Goal: Task Accomplishment & Management: Complete application form

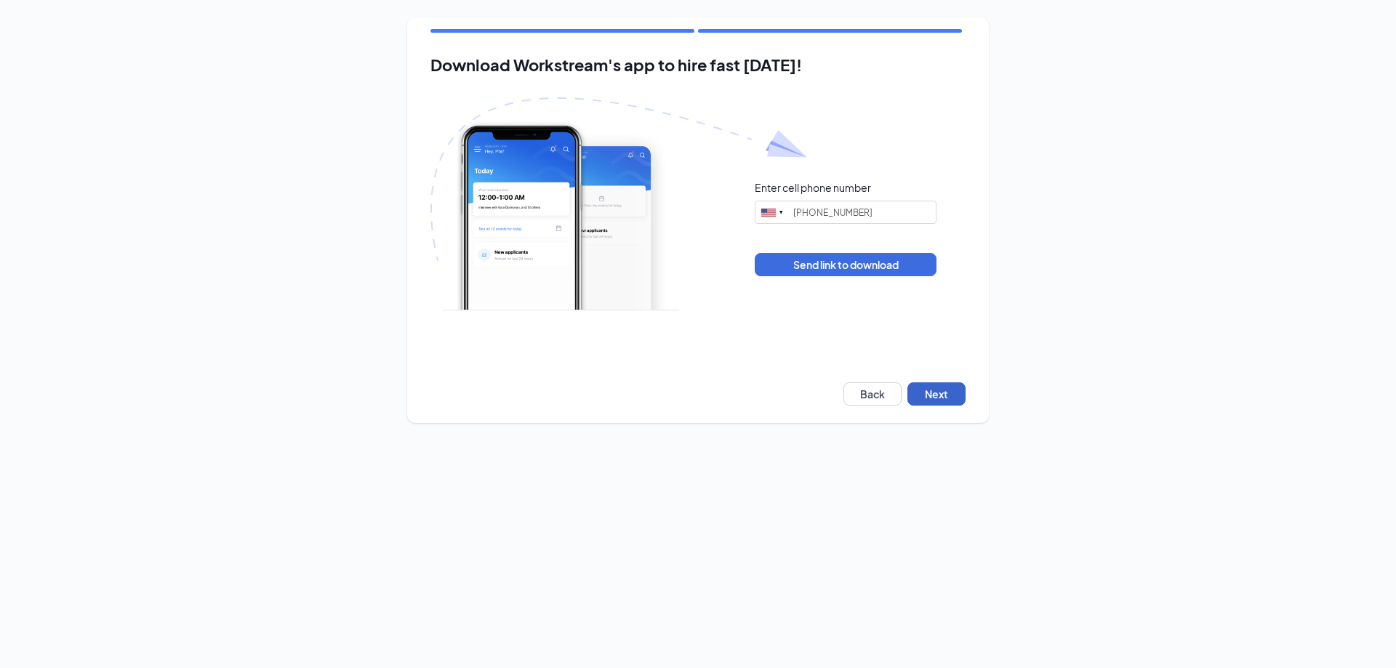
click at [953, 386] on button "Next" at bounding box center [936, 393] width 58 height 23
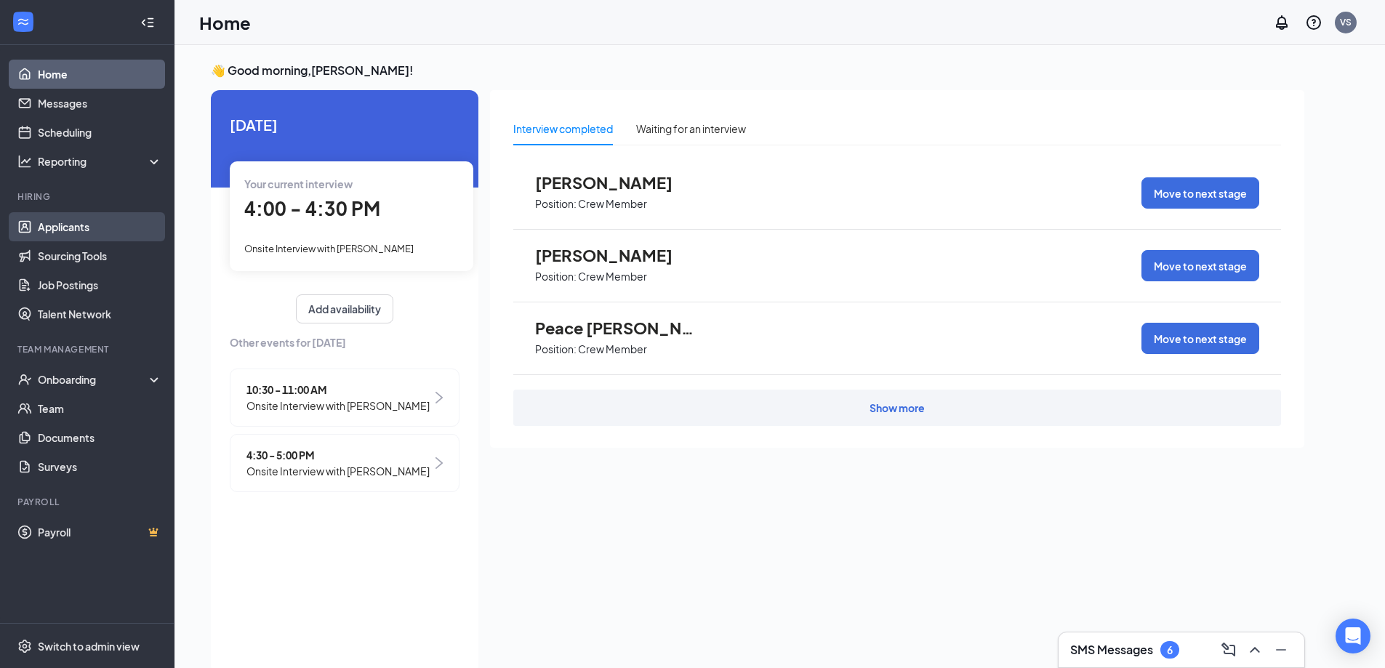
click at [75, 230] on link "Applicants" at bounding box center [100, 226] width 124 height 29
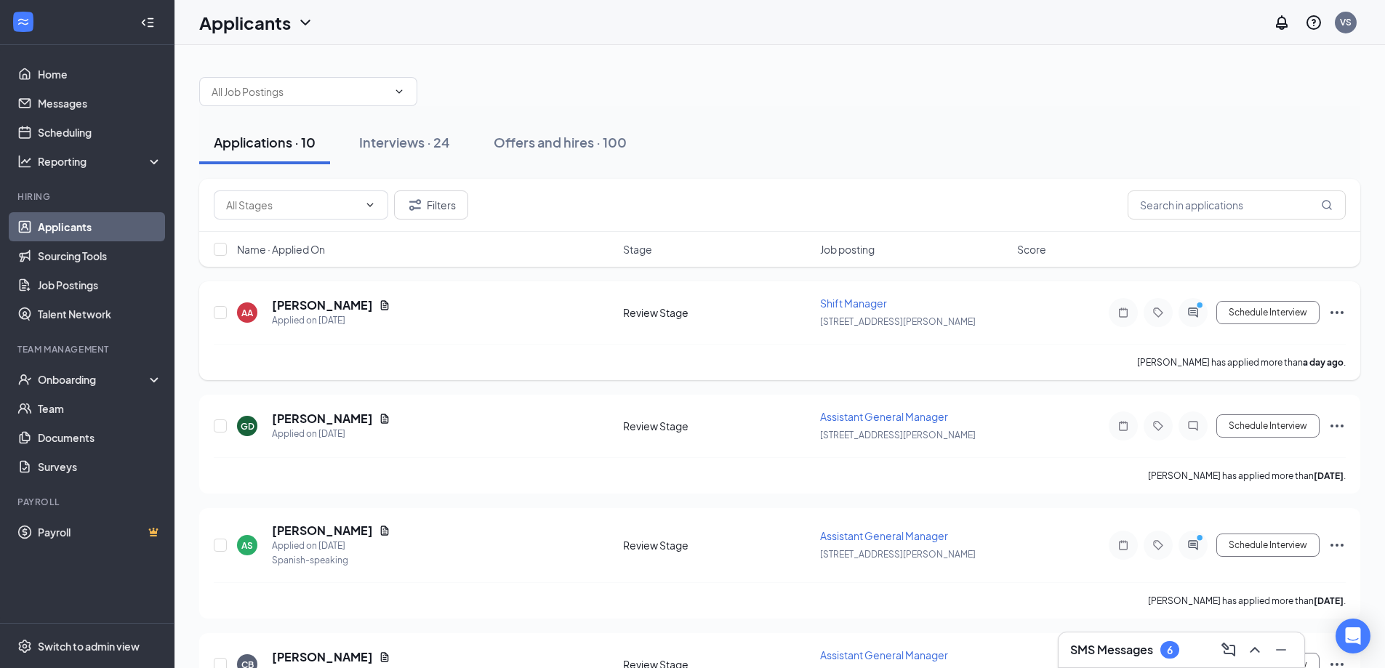
click at [871, 300] on span "Shift Manager" at bounding box center [853, 303] width 67 height 13
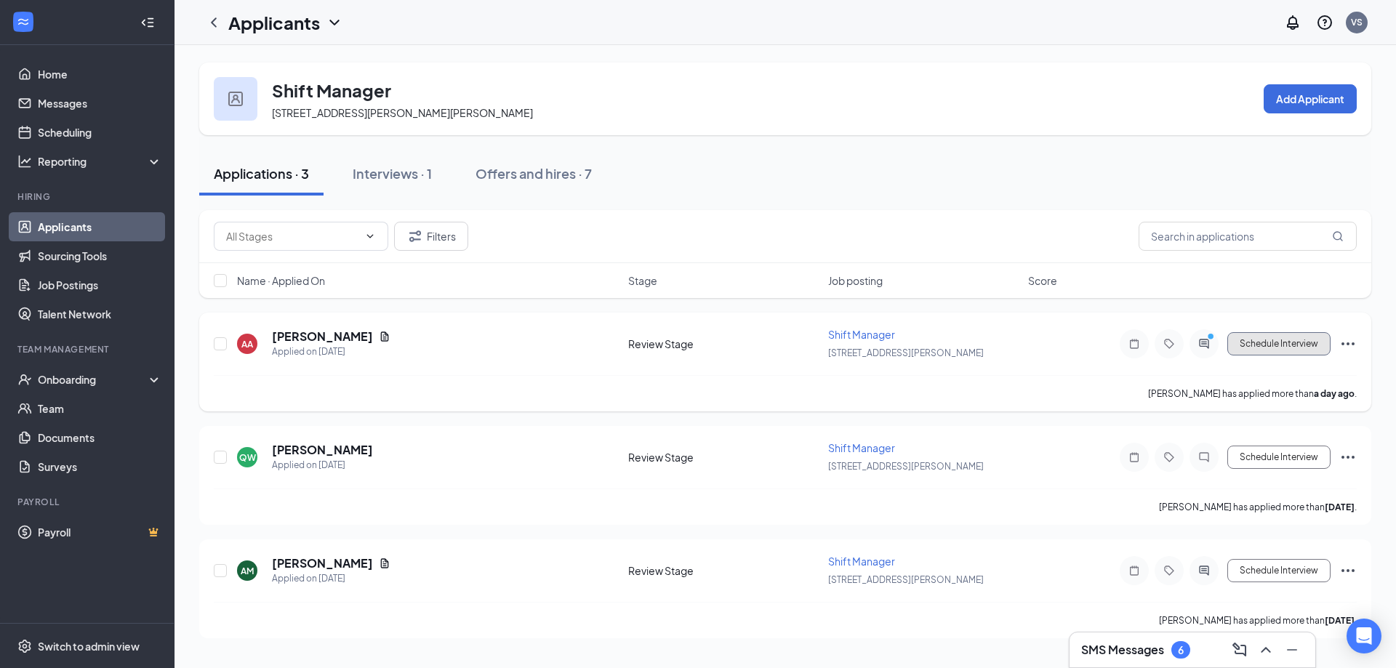
click at [1274, 346] on button "Schedule Interview" at bounding box center [1278, 343] width 103 height 23
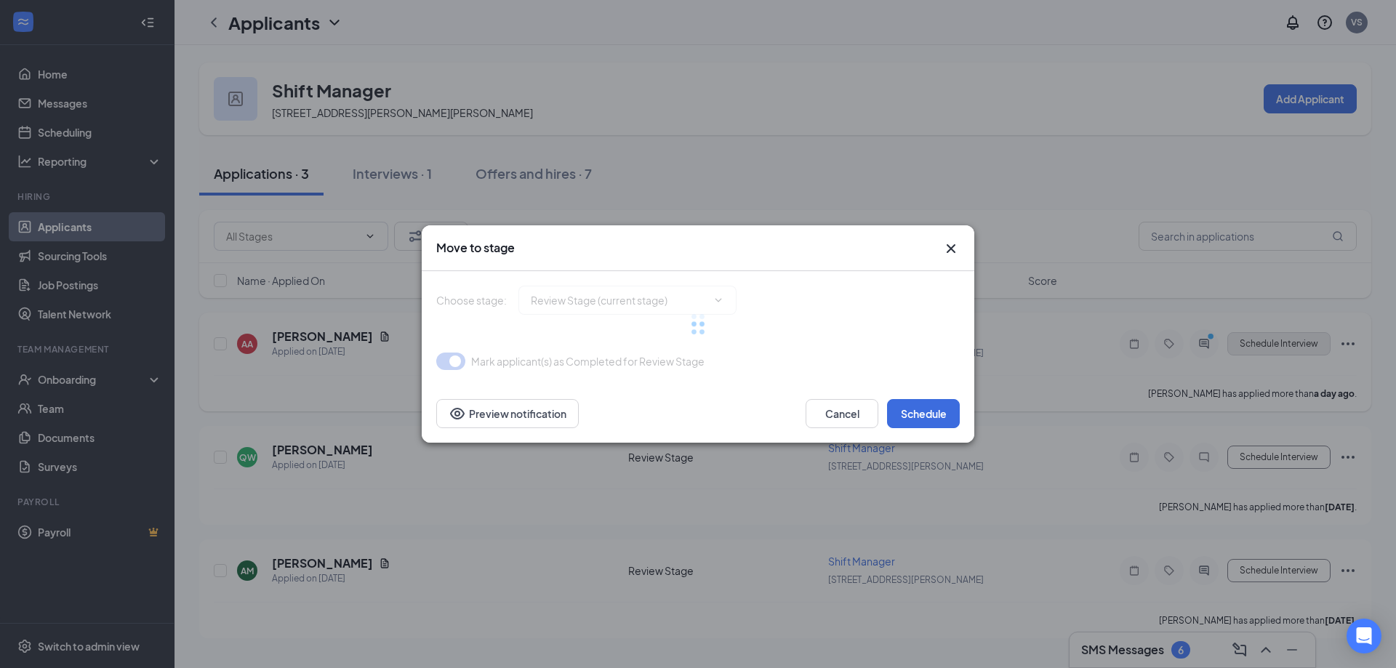
type input "Onsite Interview (next stage)"
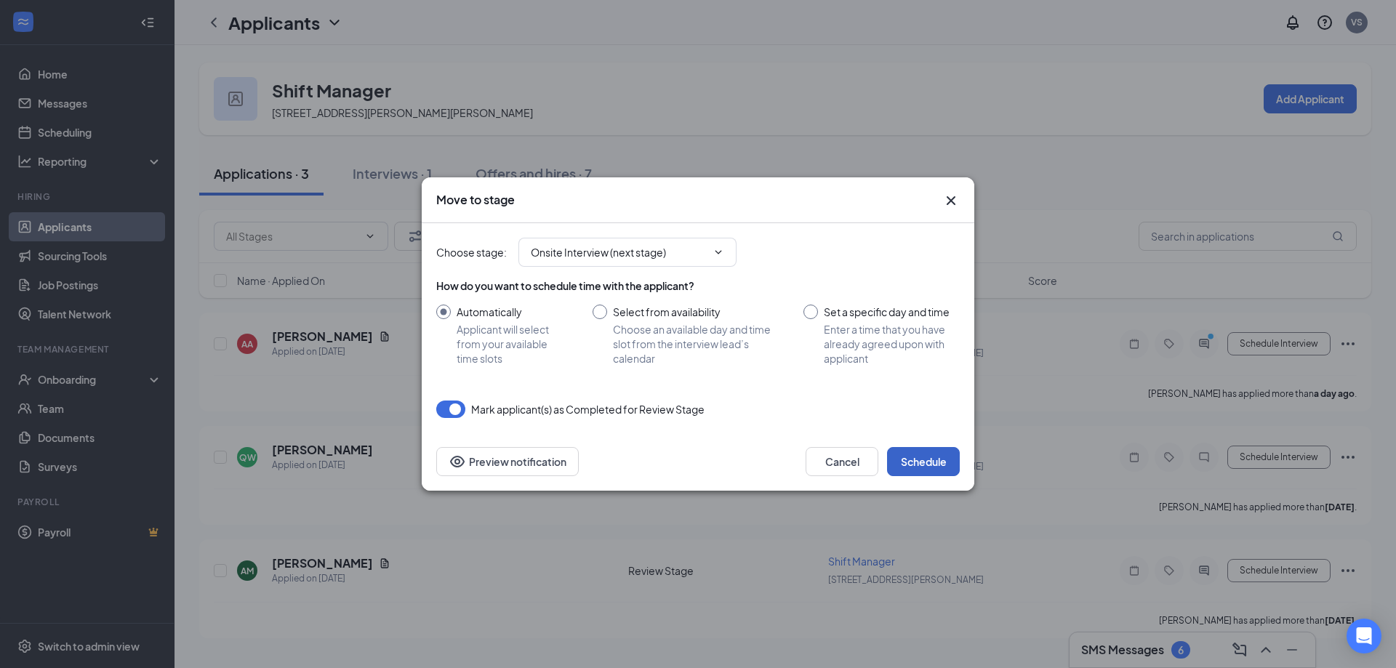
click at [933, 458] on button "Schedule" at bounding box center [923, 461] width 73 height 29
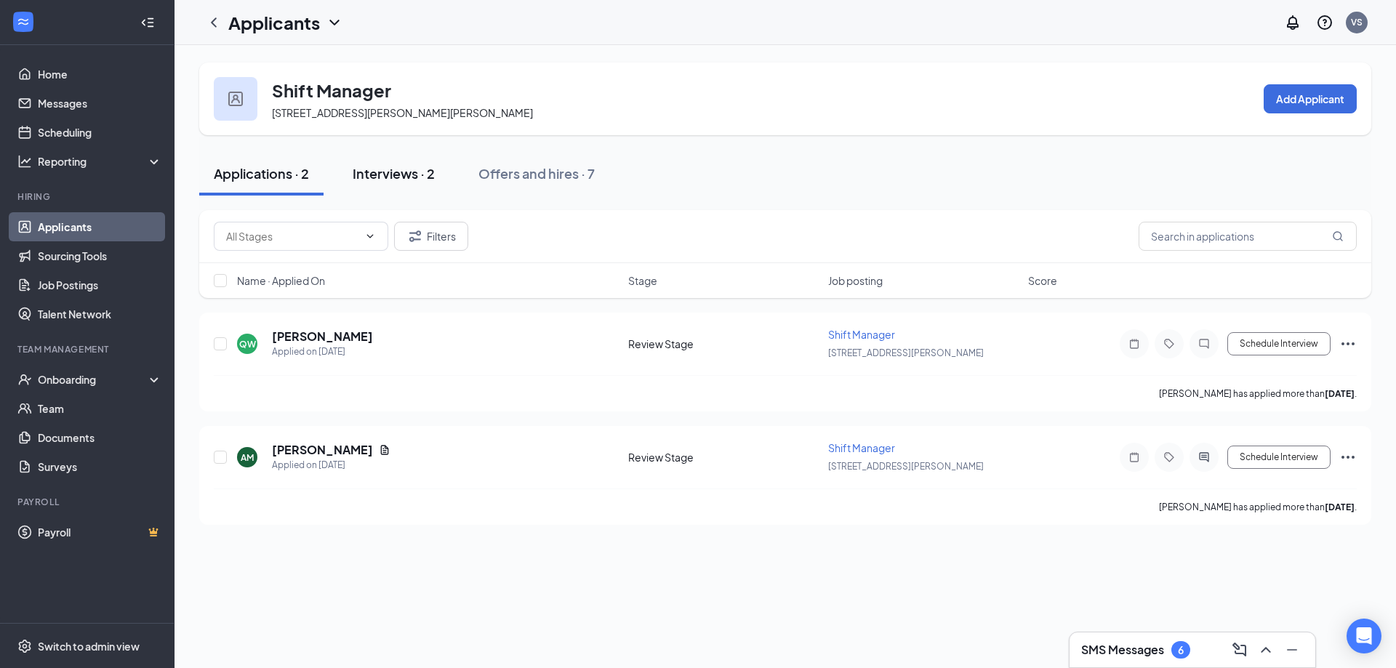
click at [398, 177] on div "Interviews · 2" at bounding box center [394, 173] width 82 height 18
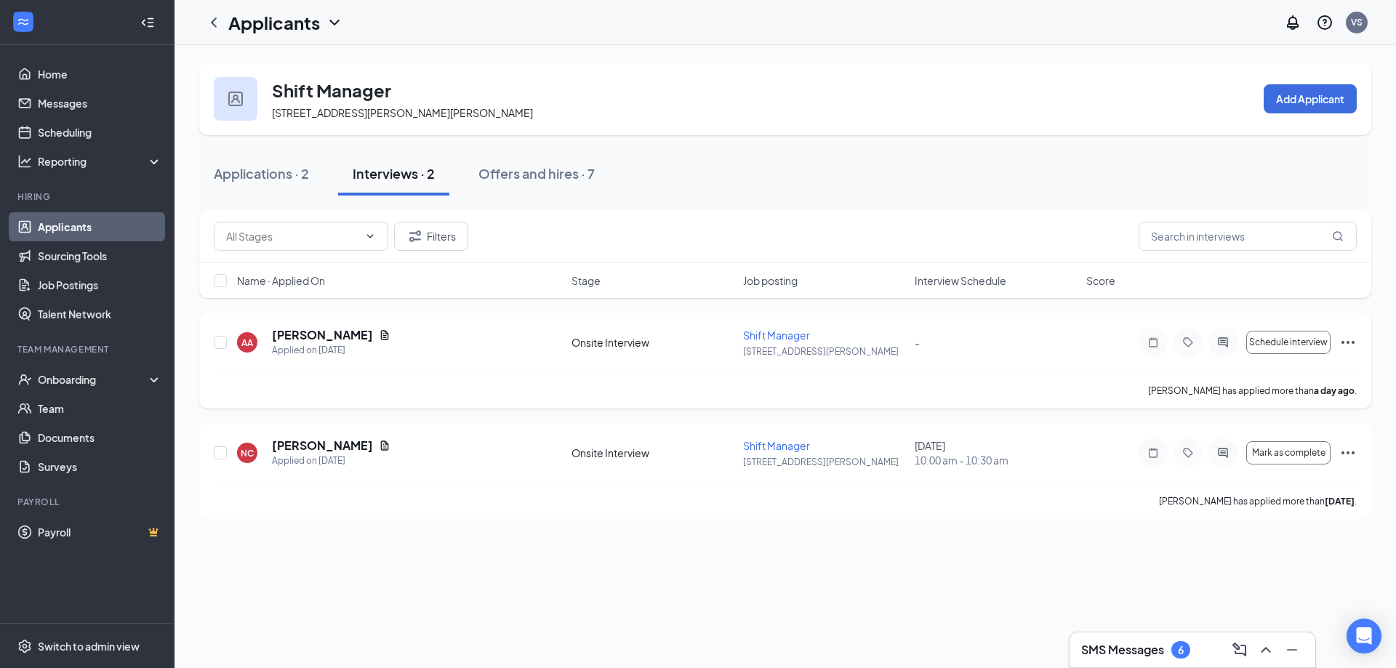
click at [1346, 340] on icon "Ellipses" at bounding box center [1347, 342] width 17 height 17
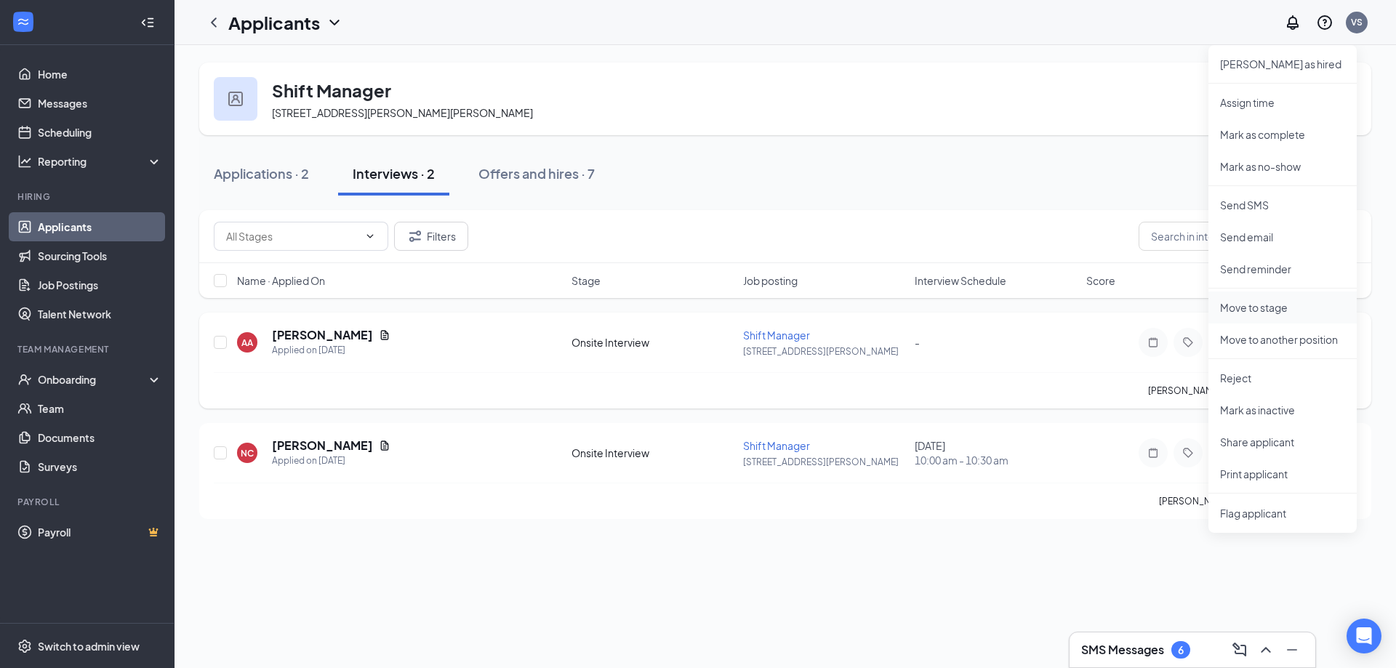
click at [1278, 306] on p "Move to stage" at bounding box center [1282, 307] width 125 height 15
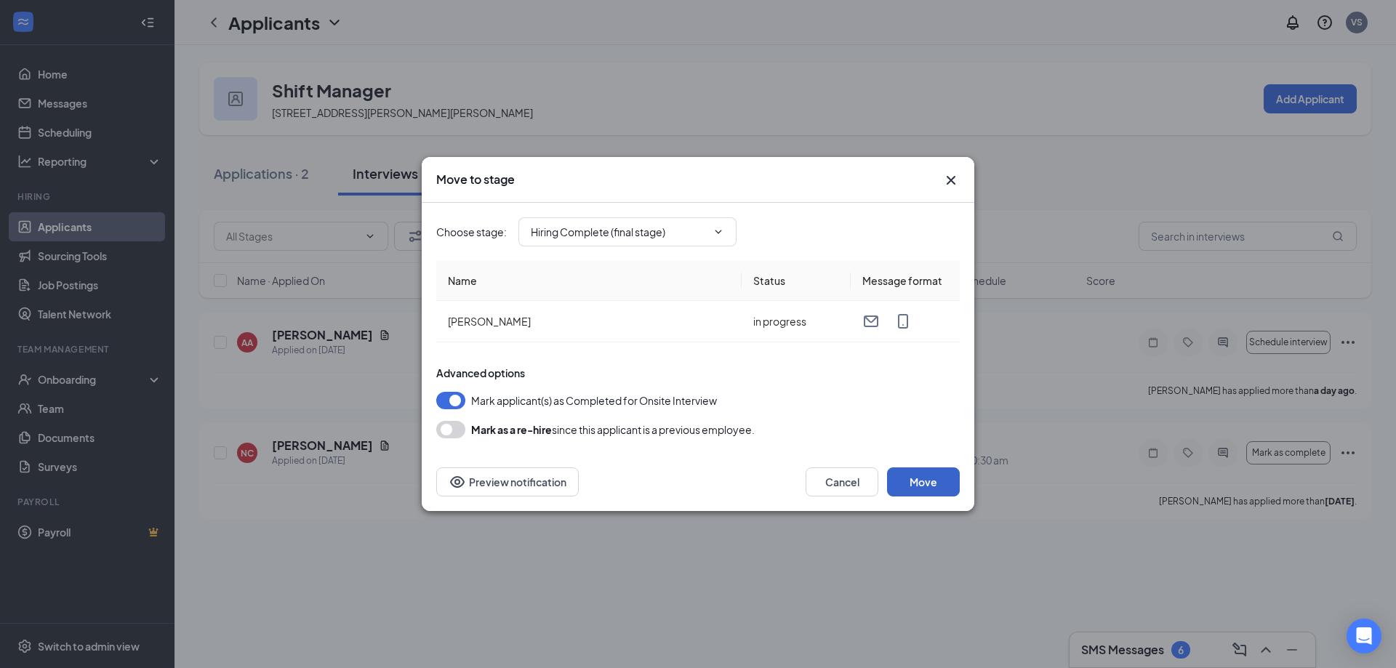
click at [911, 489] on button "Move" at bounding box center [923, 481] width 73 height 29
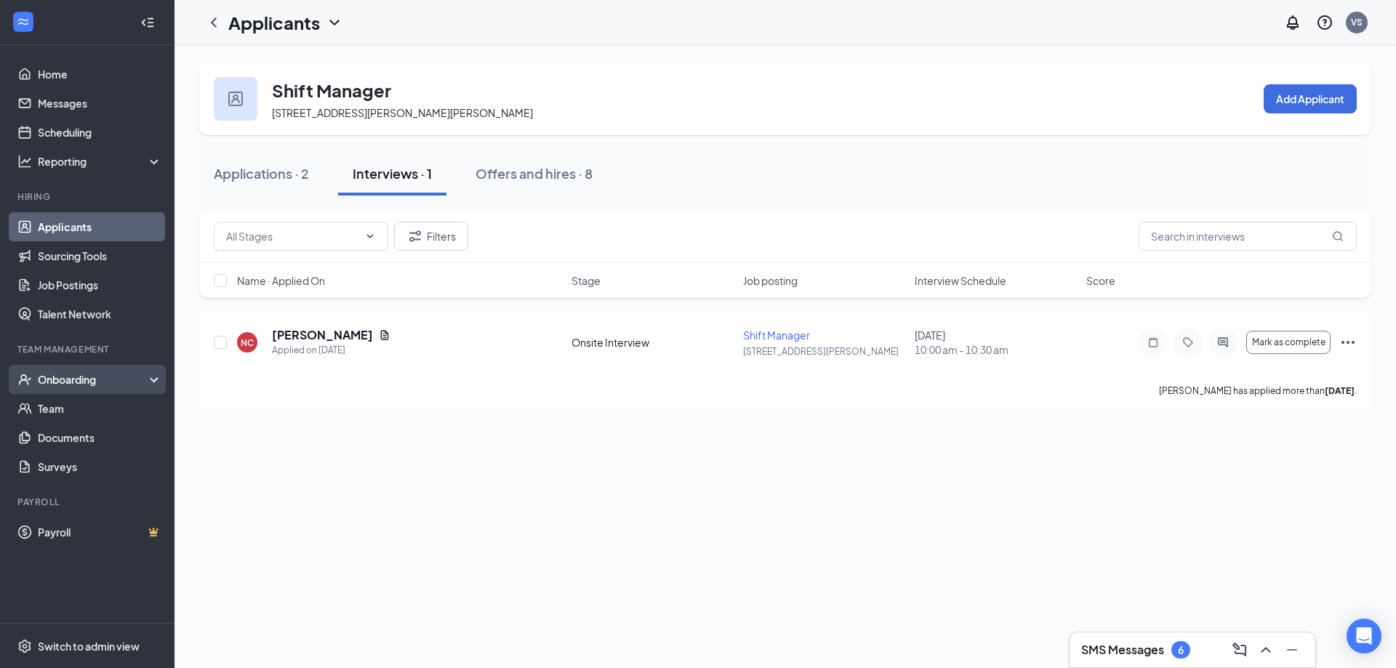
click at [153, 381] on icon at bounding box center [157, 381] width 12 height 0
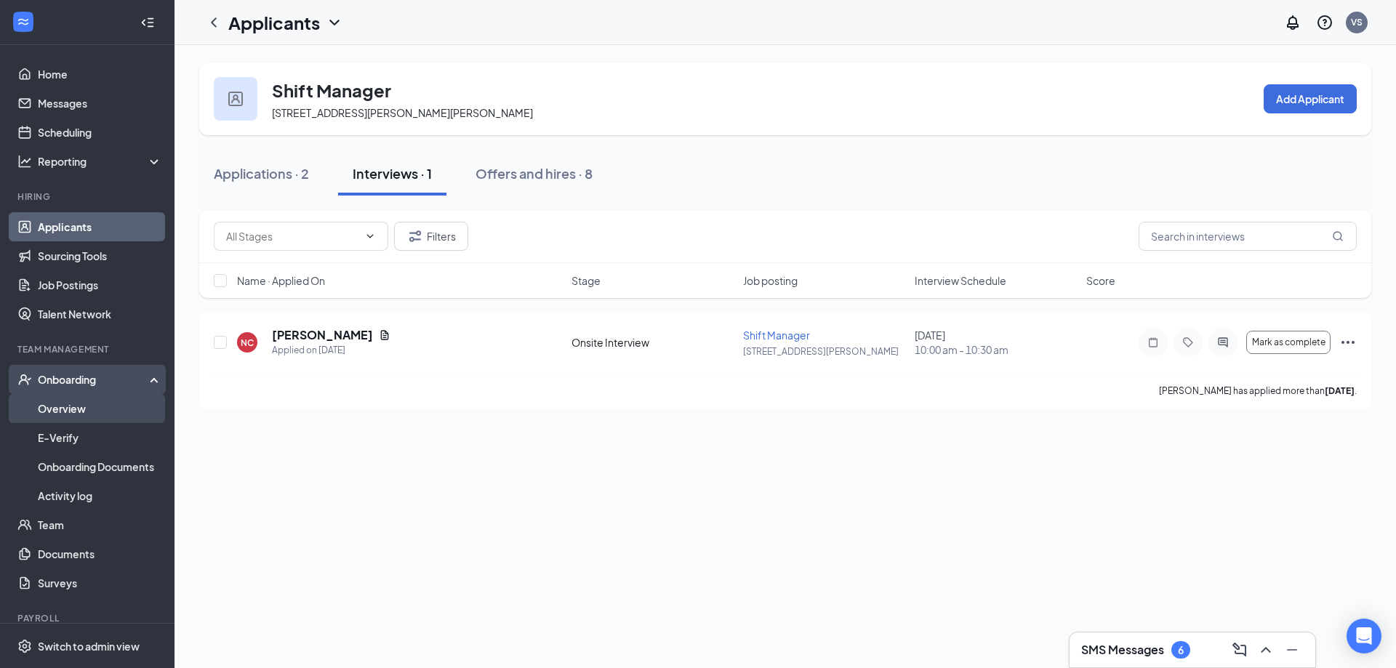
click at [79, 411] on link "Overview" at bounding box center [100, 408] width 124 height 29
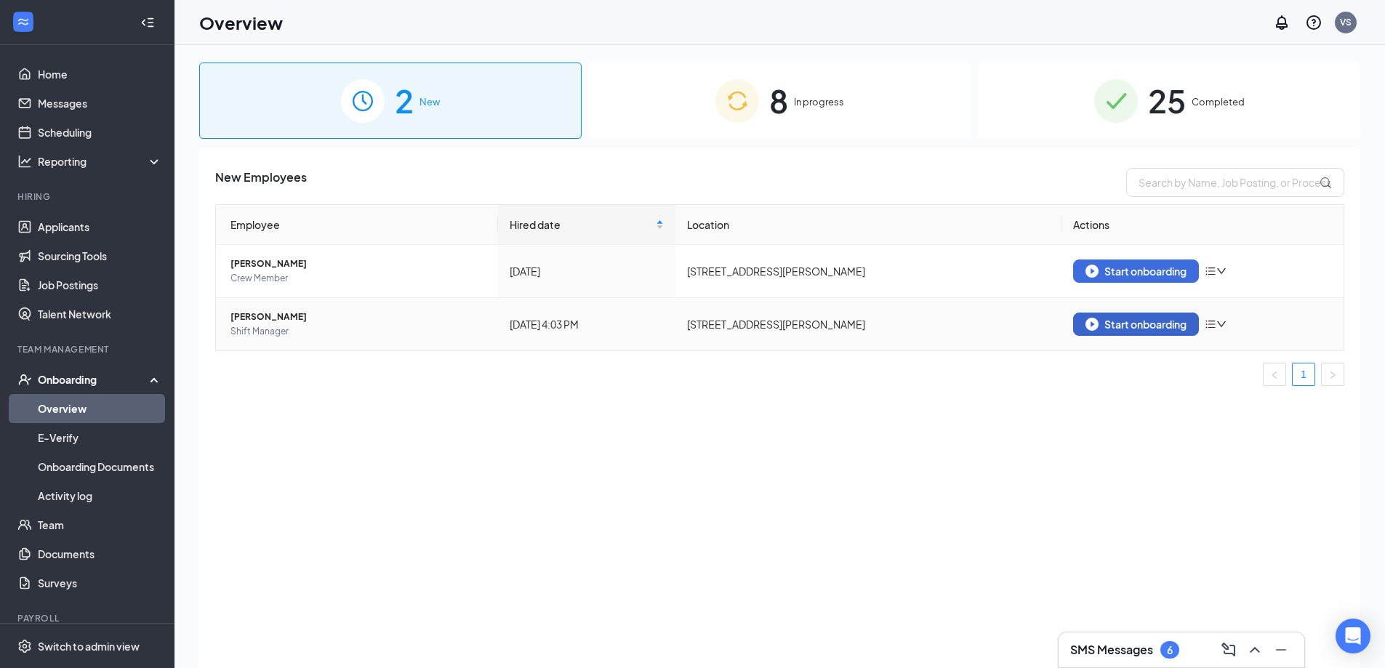
click at [1157, 318] on div "Start onboarding" at bounding box center [1135, 324] width 101 height 13
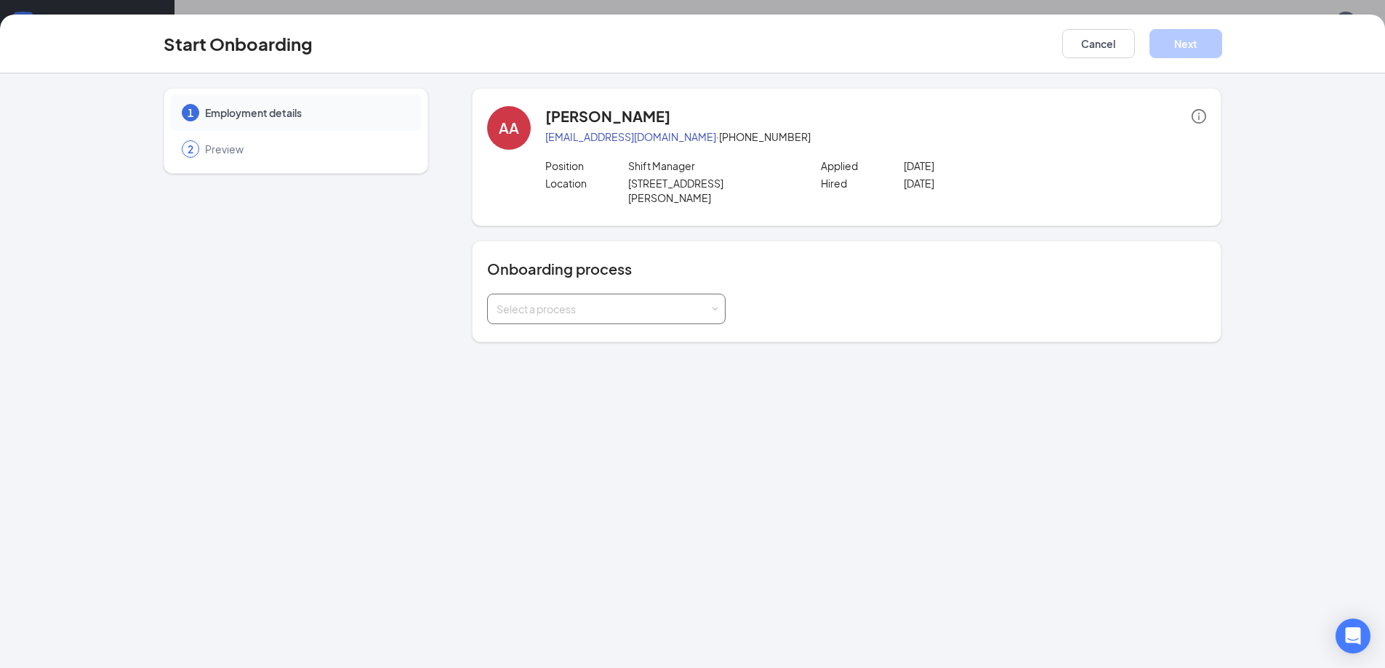
click at [715, 299] on div "Select a process" at bounding box center [607, 308] width 220 height 29
click at [629, 328] on span "General Onboarding Process" at bounding box center [563, 324] width 140 height 13
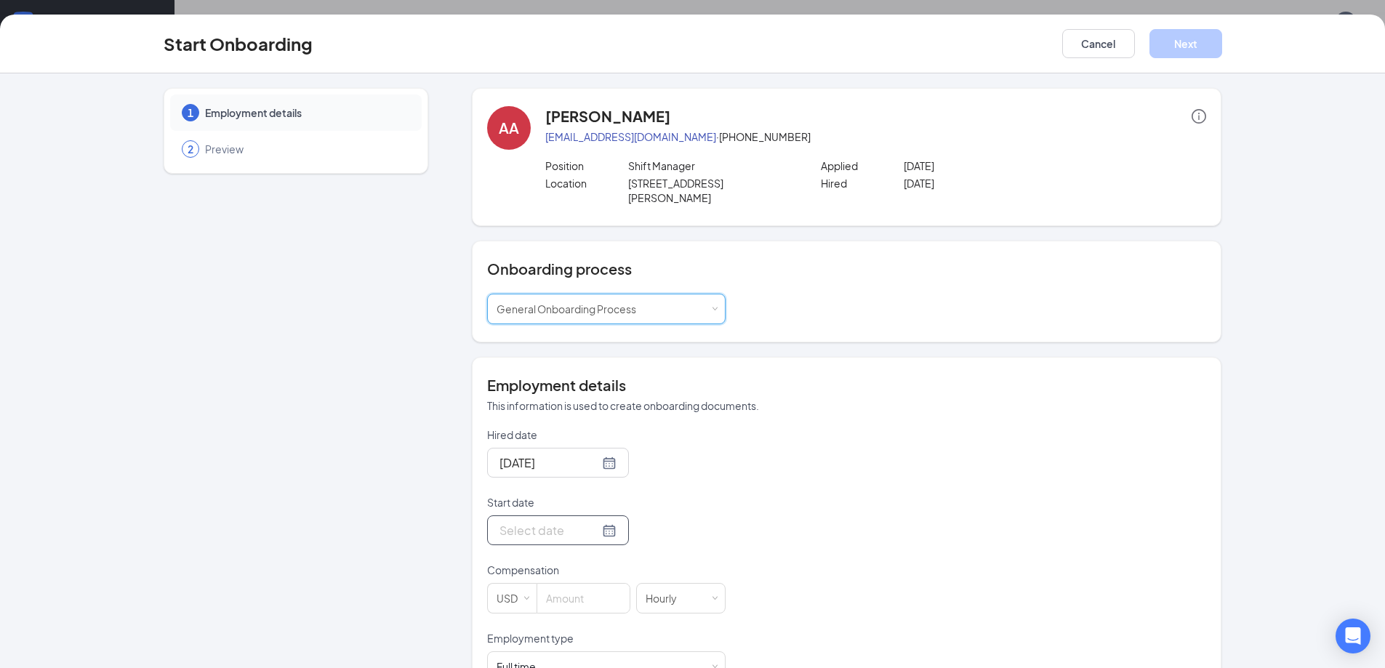
click at [597, 521] on div at bounding box center [557, 530] width 117 height 18
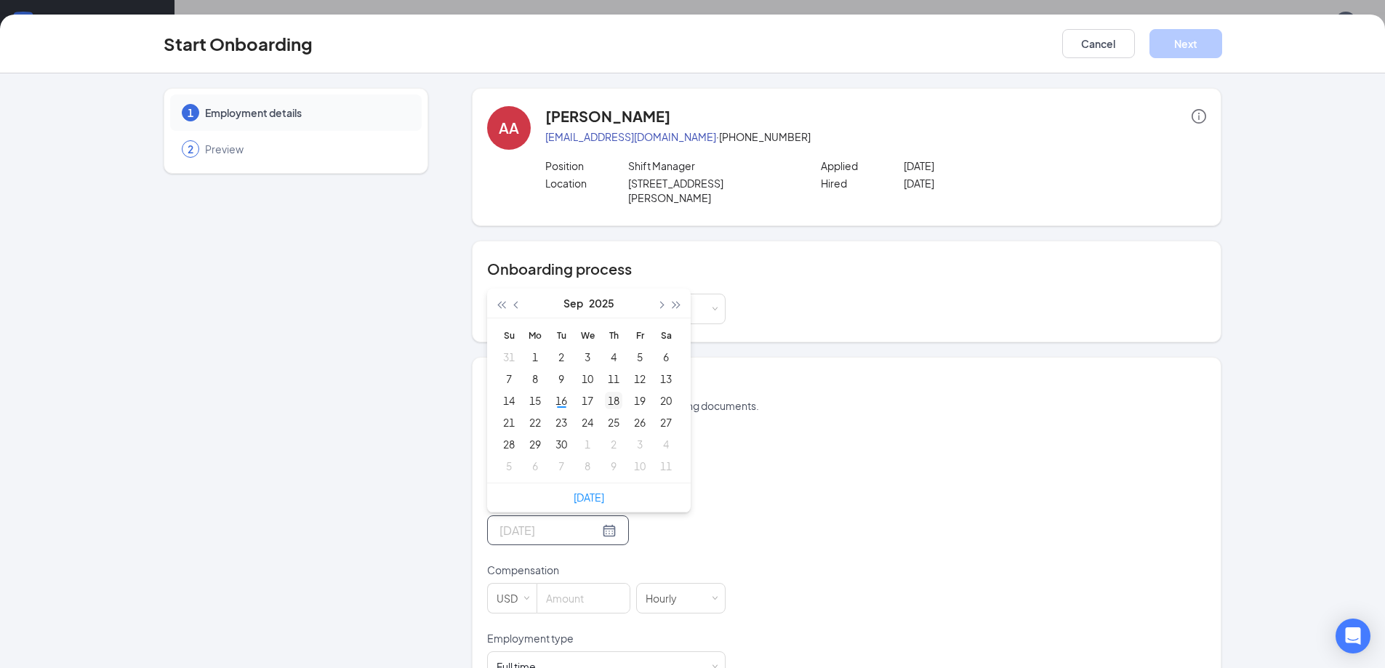
type input "[DATE]"
click at [614, 392] on div "18" at bounding box center [613, 400] width 17 height 17
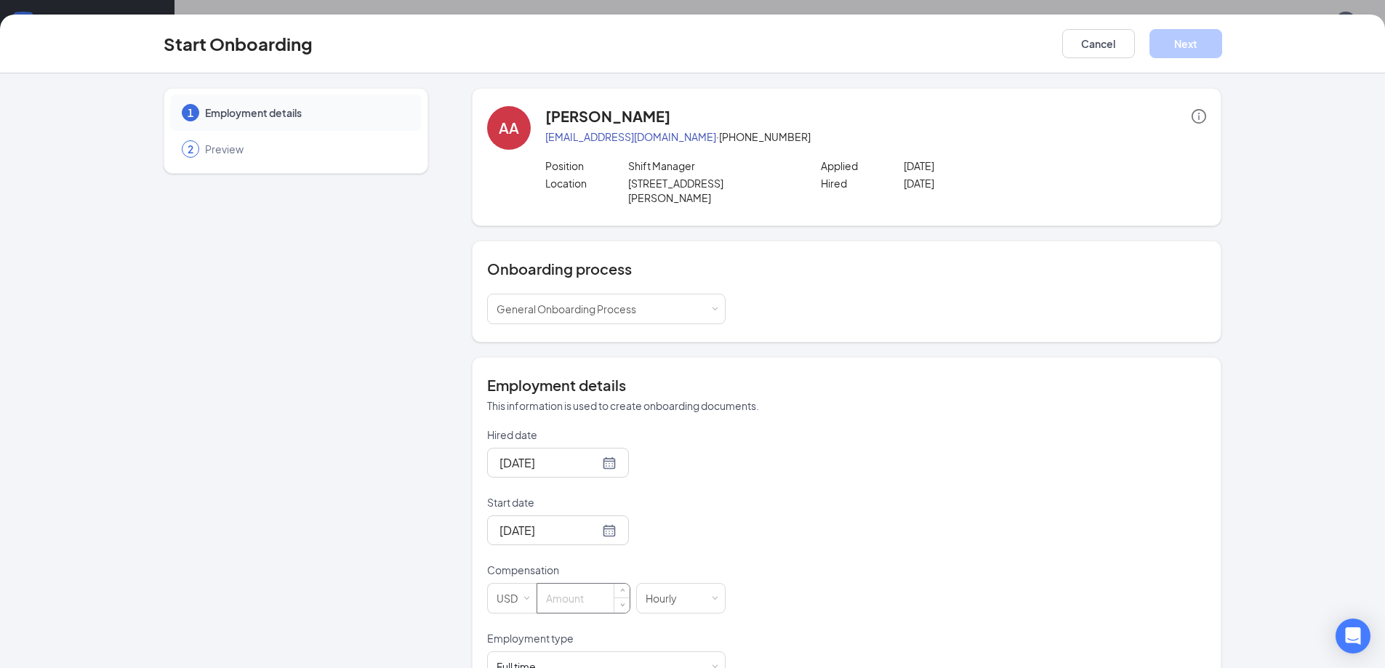
click at [563, 584] on input at bounding box center [583, 598] width 92 height 29
type input "13.5"
click at [712, 664] on span at bounding box center [715, 667] width 7 height 7
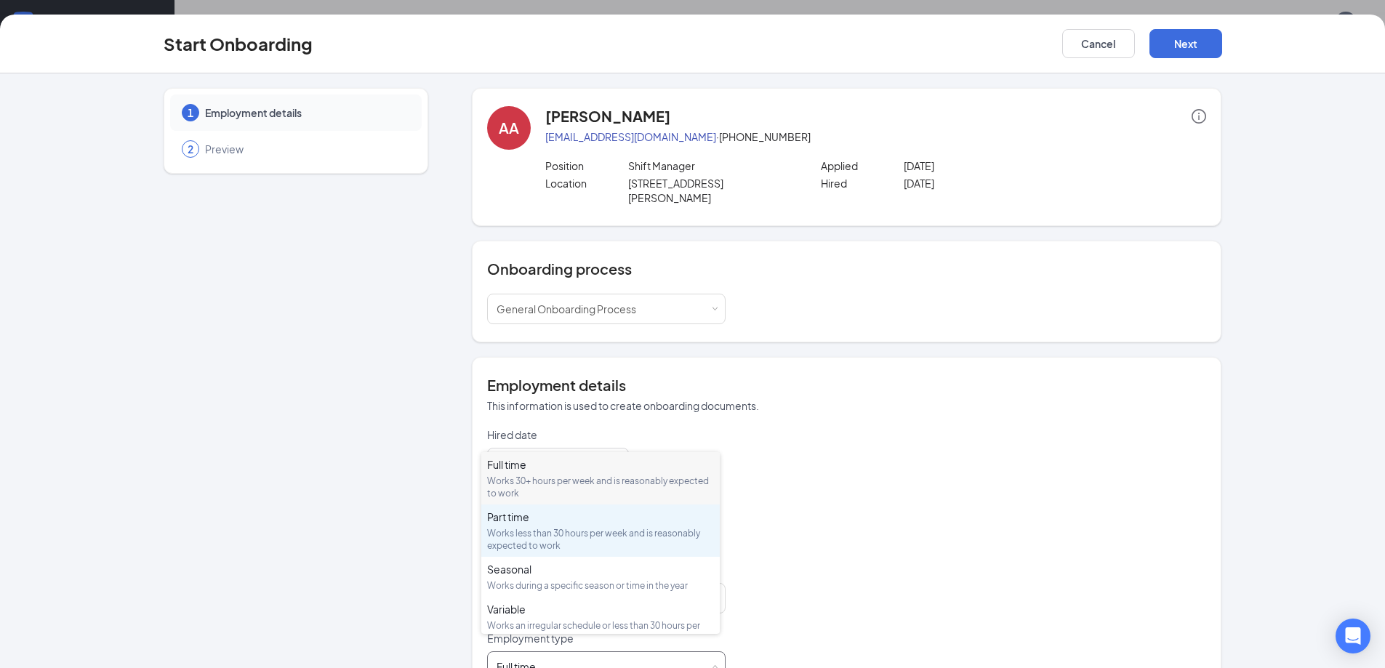
click at [543, 525] on div "Part time Works less than 30 hours per week and is reasonably expected to work" at bounding box center [600, 531] width 227 height 42
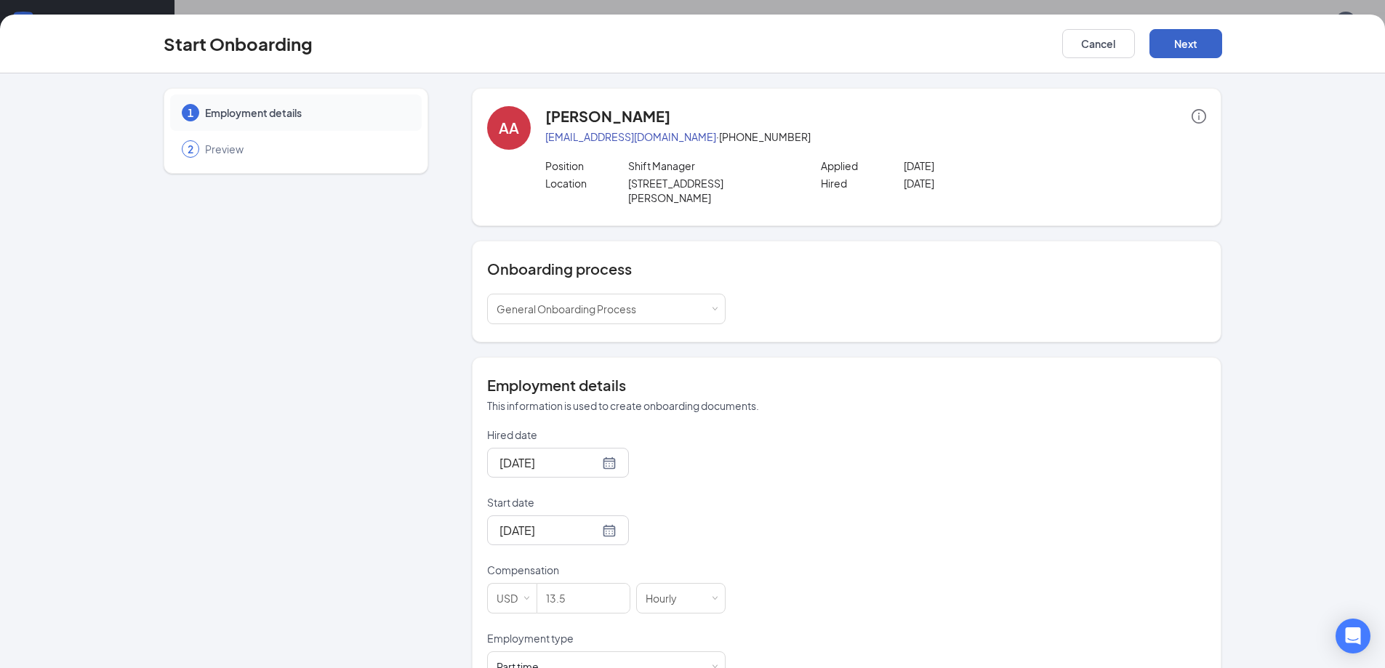
click at [1186, 42] on button "Next" at bounding box center [1185, 43] width 73 height 29
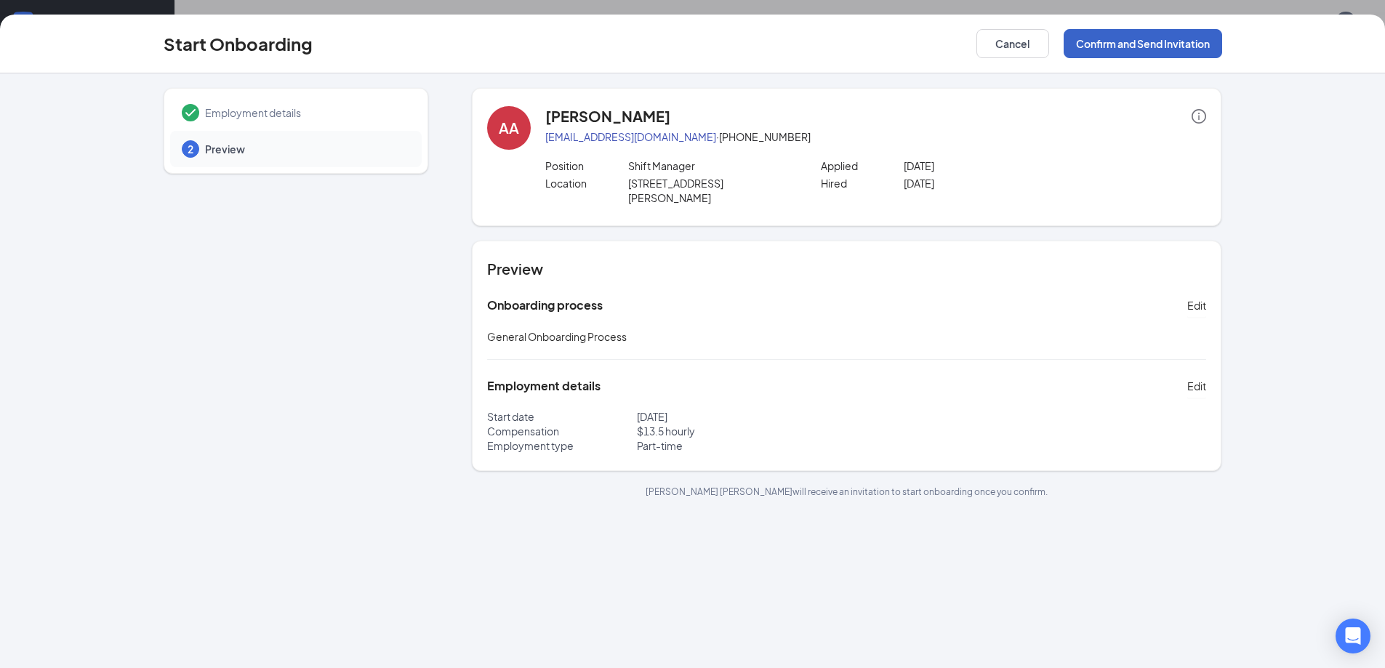
click at [1186, 42] on button "Confirm and Send Invitation" at bounding box center [1143, 43] width 158 height 29
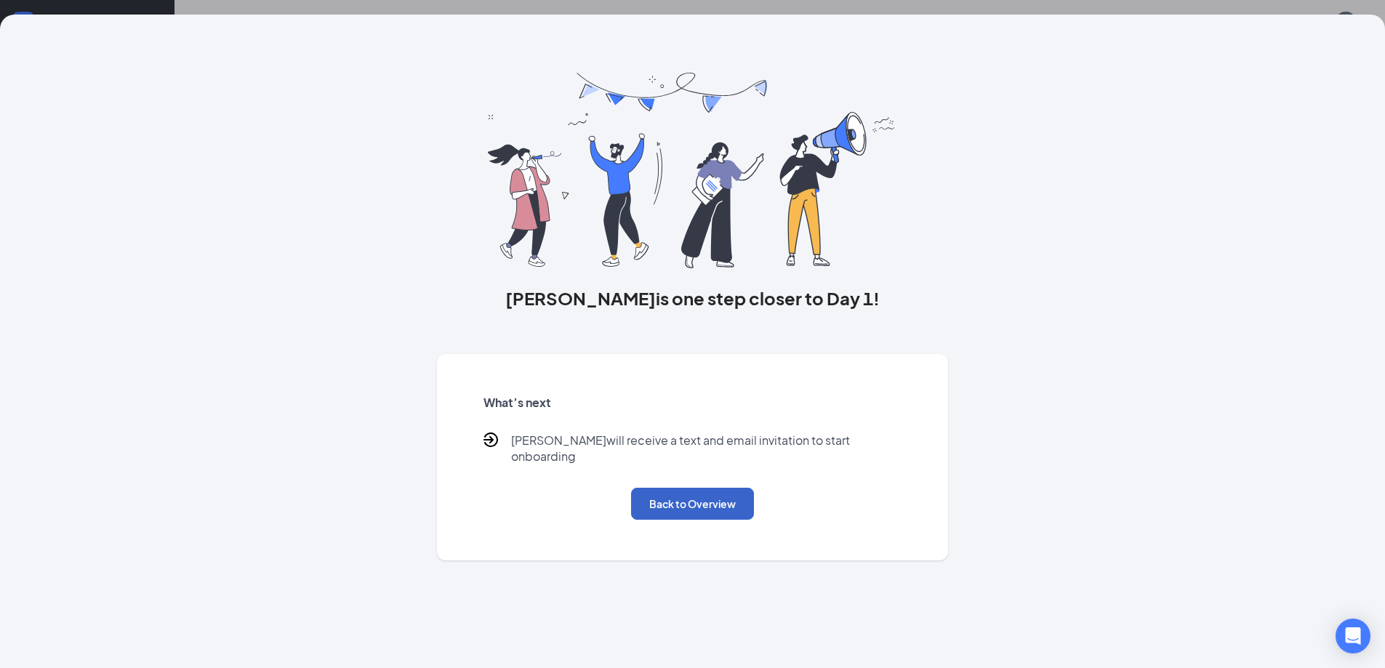
click at [723, 495] on button "Back to Overview" at bounding box center [692, 504] width 123 height 32
